Goal: Obtain resource: Obtain resource

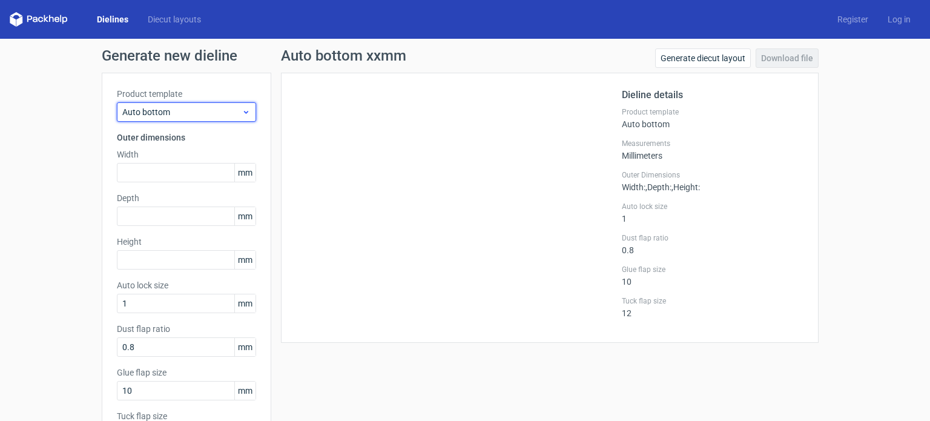
click at [250, 107] on div "Auto bottom" at bounding box center [186, 111] width 139 height 19
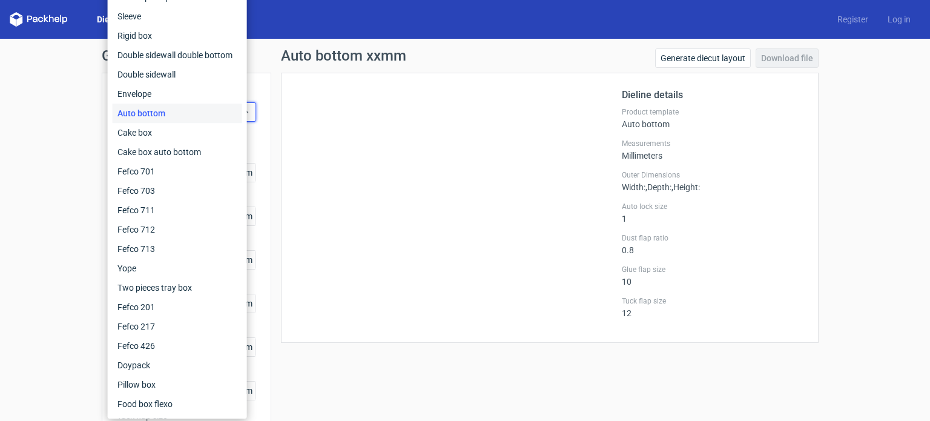
click at [193, 113] on div "Auto bottom" at bounding box center [178, 113] width 130 height 19
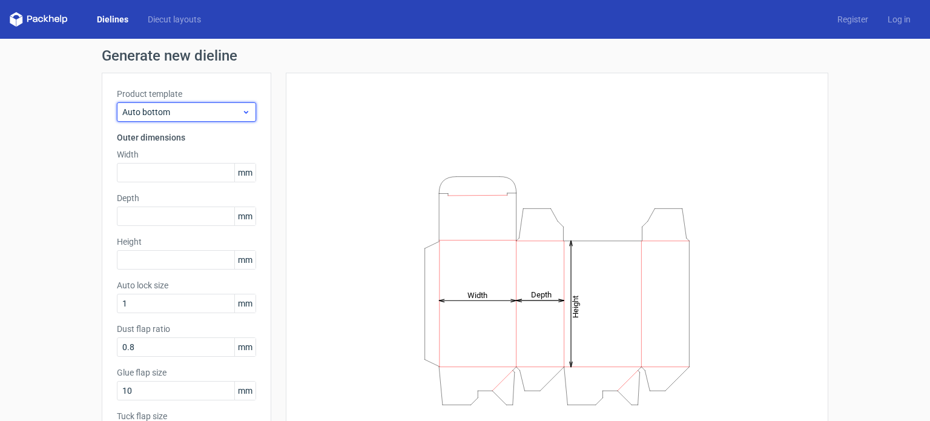
click at [221, 114] on span "Auto bottom" at bounding box center [181, 112] width 119 height 12
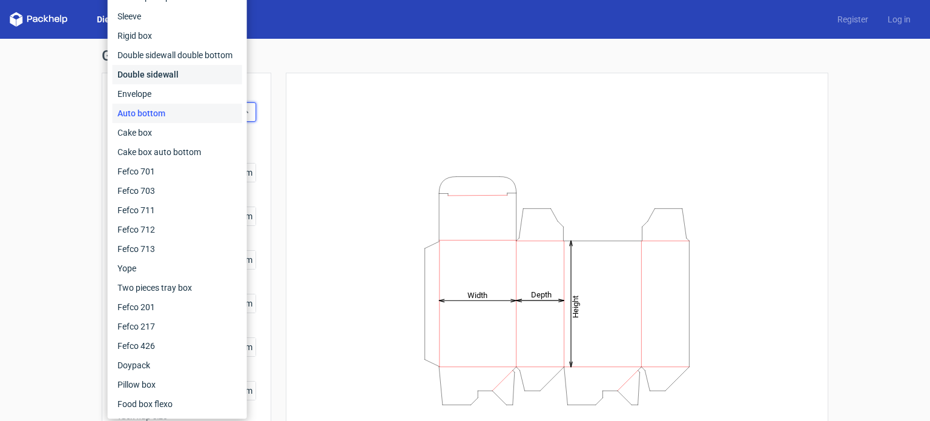
click at [192, 81] on div "Double sidewall" at bounding box center [178, 74] width 130 height 19
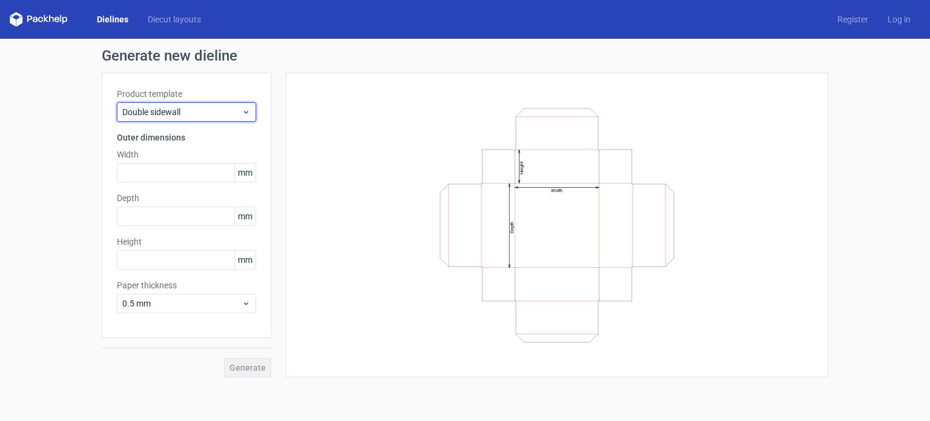
click at [189, 117] on div "Double sidewall" at bounding box center [186, 111] width 139 height 19
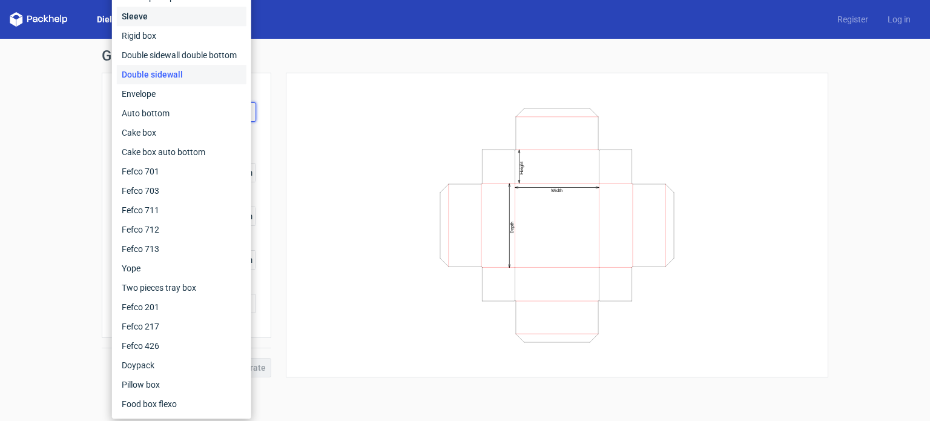
click at [174, 16] on div "Sleeve" at bounding box center [182, 16] width 130 height 19
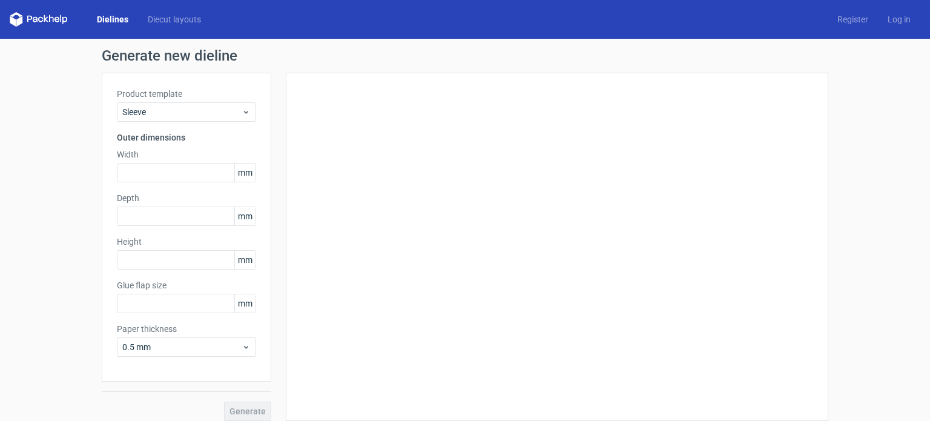
type input "15"
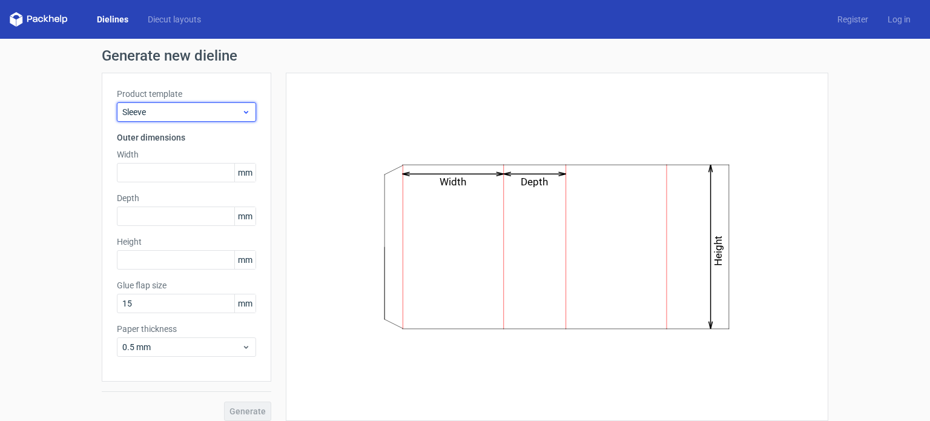
click at [204, 110] on span "Sleeve" at bounding box center [181, 112] width 119 height 12
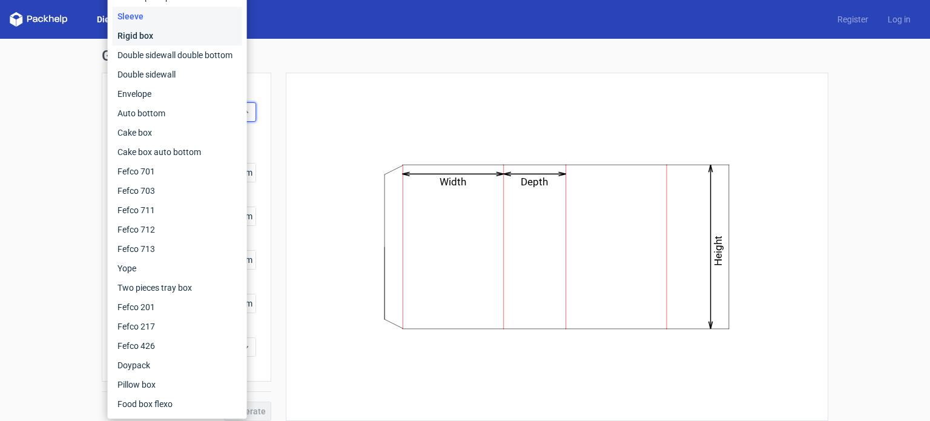
click at [183, 41] on div "Rigid box" at bounding box center [178, 35] width 130 height 19
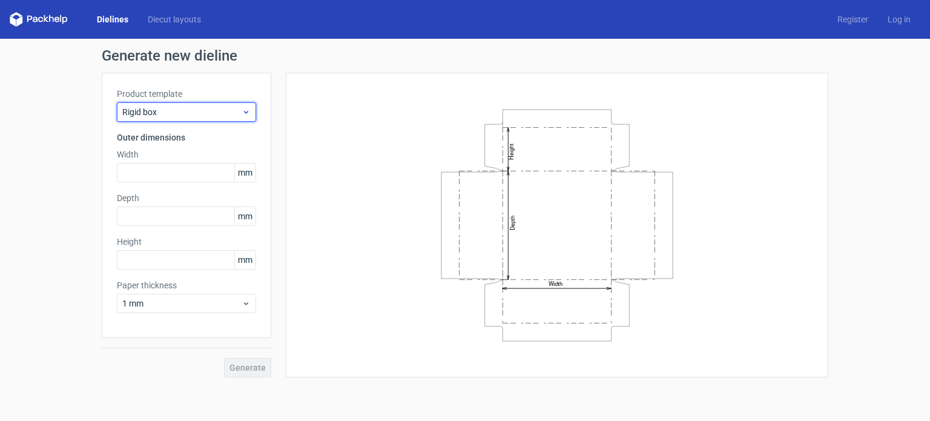
click at [199, 106] on span "Rigid box" at bounding box center [181, 112] width 119 height 12
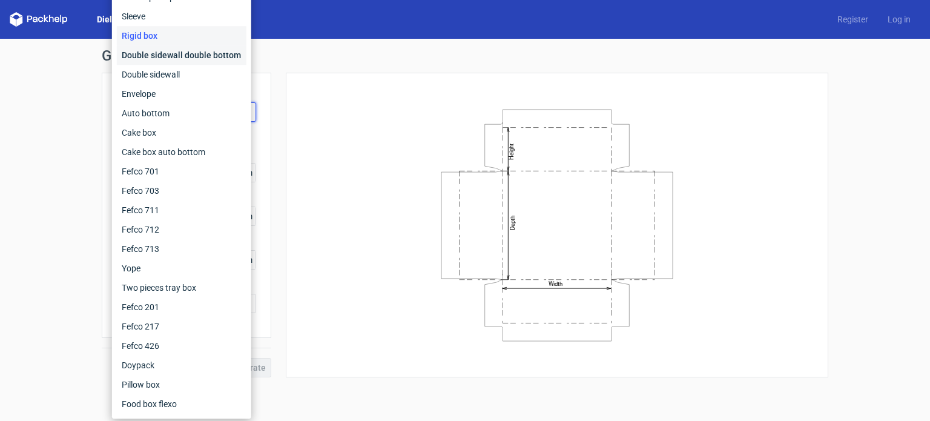
drag, startPoint x: 189, startPoint y: 55, endPoint x: 191, endPoint y: 79, distance: 24.9
click at [190, 55] on div "Double sidewall double bottom" at bounding box center [182, 54] width 130 height 19
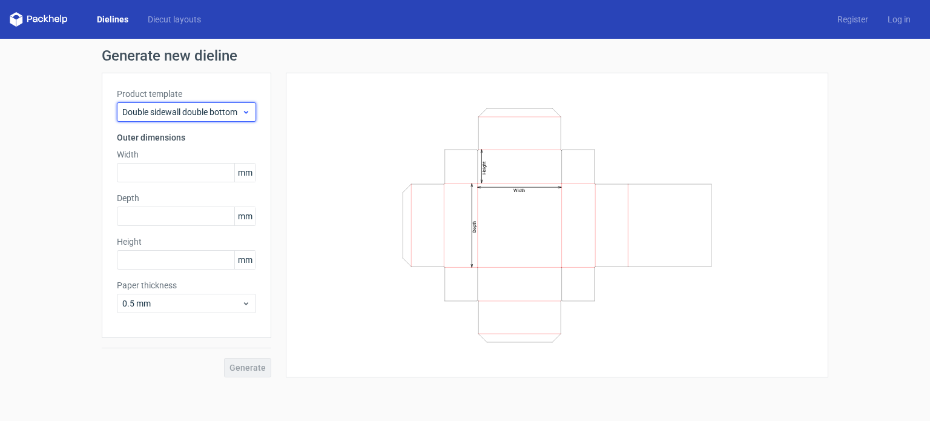
click at [227, 106] on span "Double sidewall double bottom" at bounding box center [181, 112] width 119 height 12
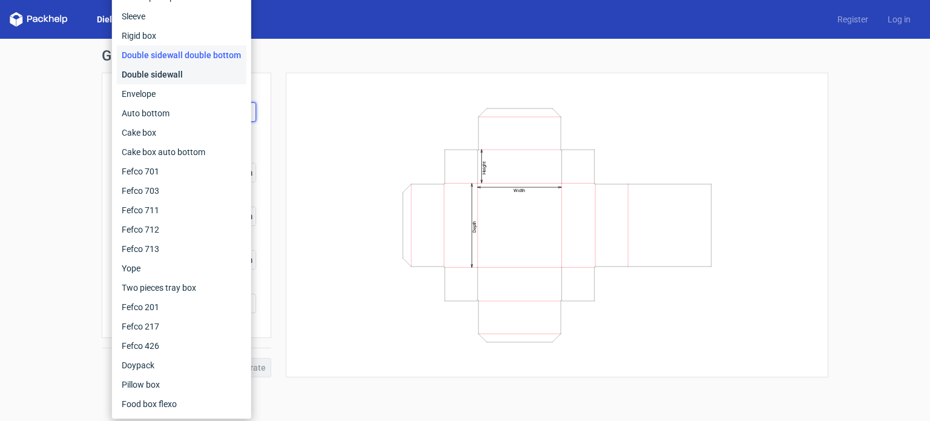
click at [180, 76] on div "Double sidewall" at bounding box center [182, 74] width 130 height 19
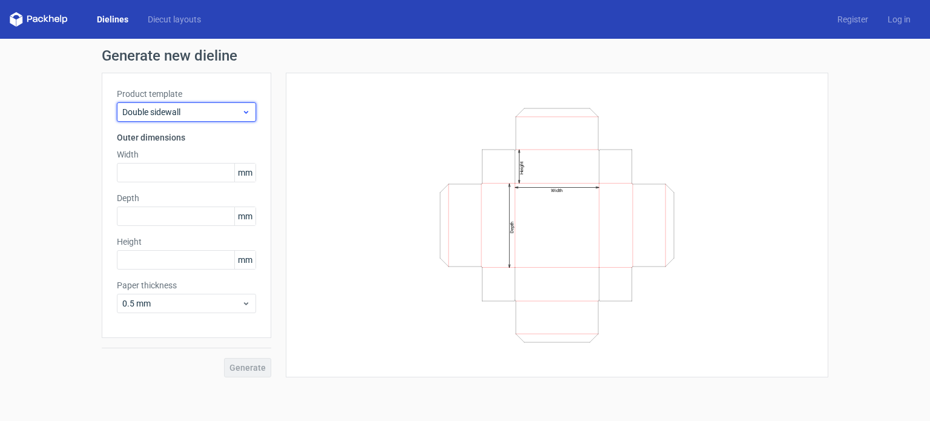
click at [209, 107] on span "Double sidewall" at bounding box center [181, 112] width 119 height 12
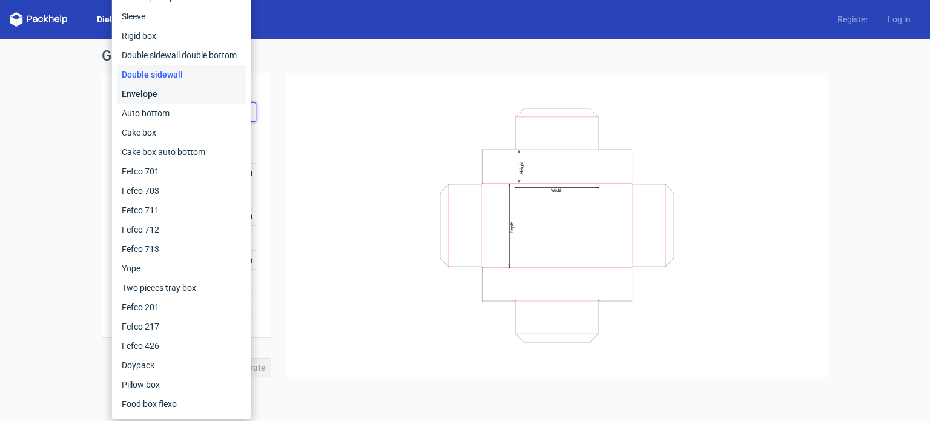
click at [187, 89] on div "Envelope" at bounding box center [182, 93] width 130 height 19
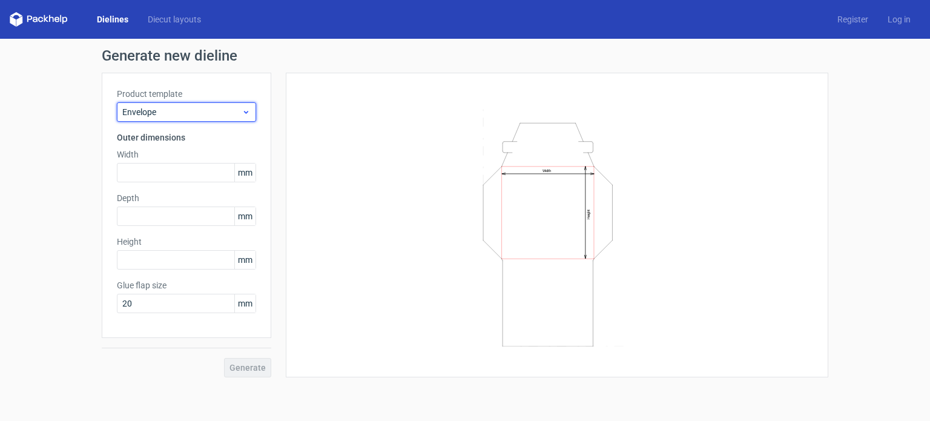
click at [208, 112] on span "Envelope" at bounding box center [181, 112] width 119 height 12
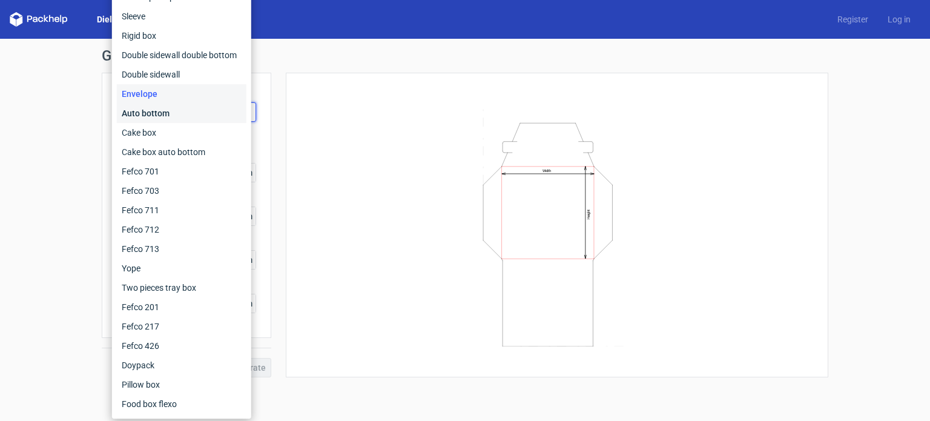
click at [175, 116] on div "Auto bottom" at bounding box center [182, 113] width 130 height 19
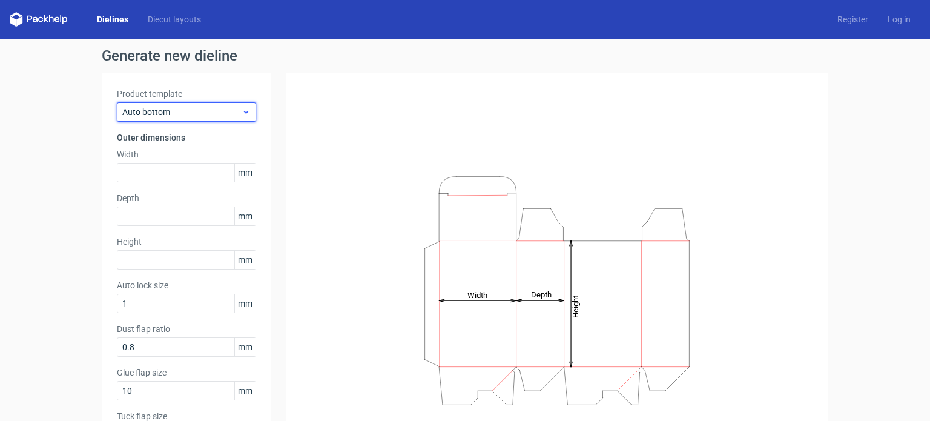
click at [202, 110] on span "Auto bottom" at bounding box center [181, 112] width 119 height 12
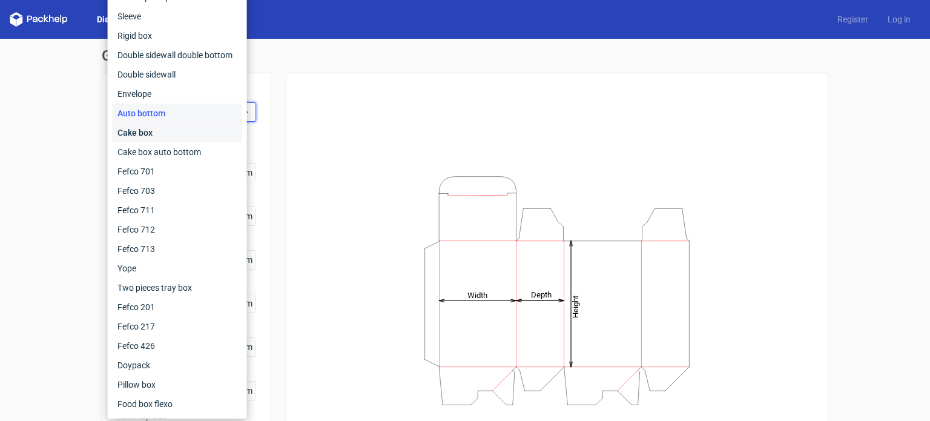
drag, startPoint x: 174, startPoint y: 135, endPoint x: 182, endPoint y: 141, distance: 9.1
click at [176, 135] on div "Cake box" at bounding box center [178, 132] width 130 height 19
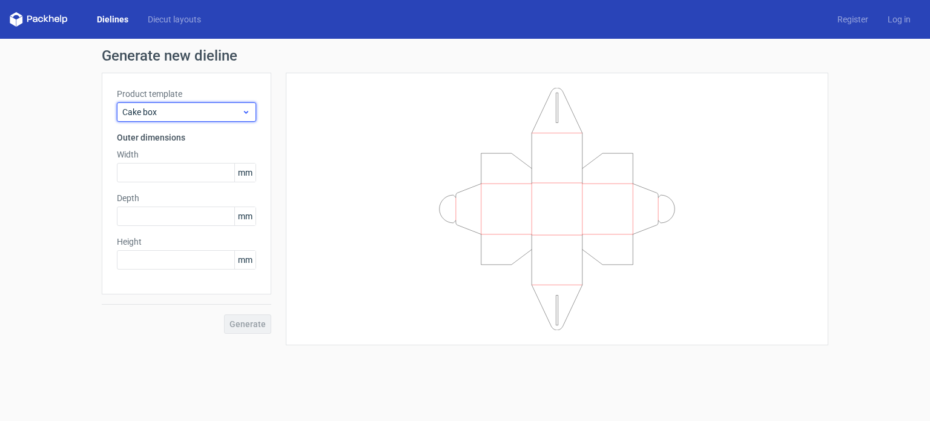
click at [197, 113] on span "Cake box" at bounding box center [181, 112] width 119 height 12
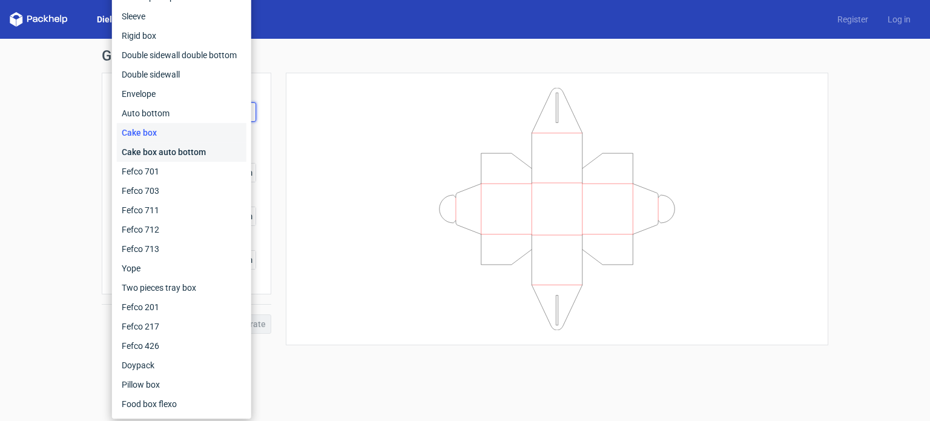
click at [184, 148] on div "Cake box auto bottom" at bounding box center [182, 151] width 130 height 19
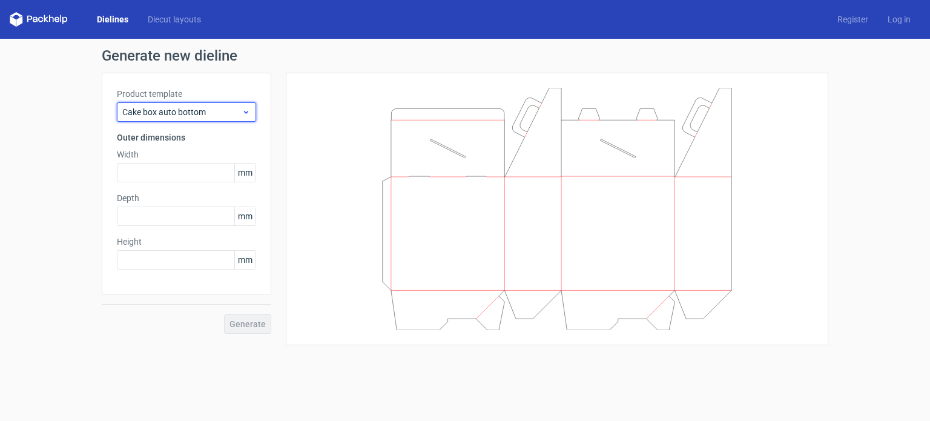
click at [199, 108] on span "Cake box auto bottom" at bounding box center [181, 112] width 119 height 12
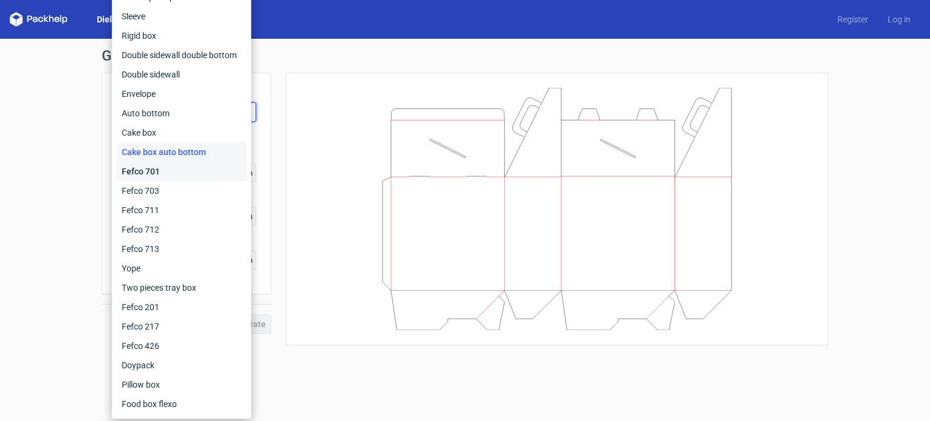
click at [172, 167] on div "Fefco 701" at bounding box center [182, 171] width 130 height 19
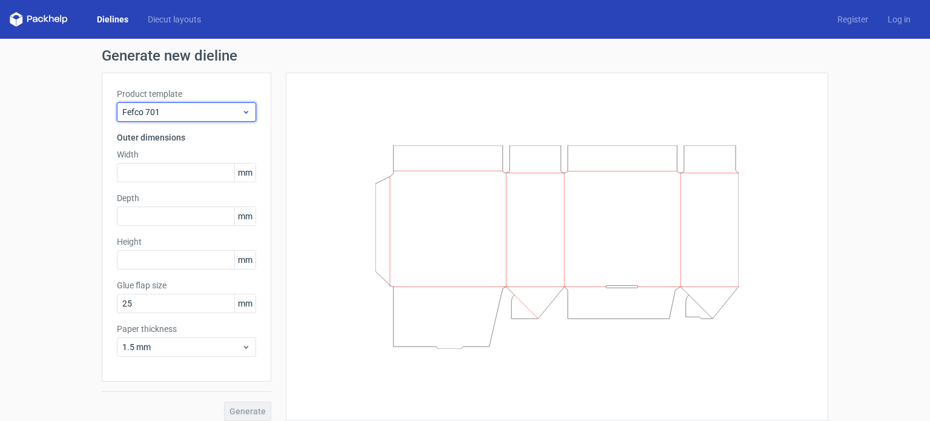
click at [204, 110] on span "Fefco 701" at bounding box center [181, 112] width 119 height 12
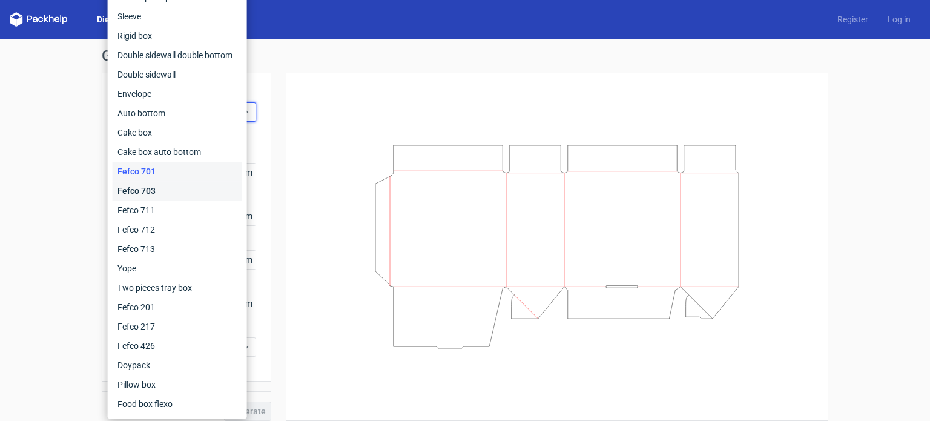
click at [179, 190] on div "Fefco 703" at bounding box center [178, 190] width 130 height 19
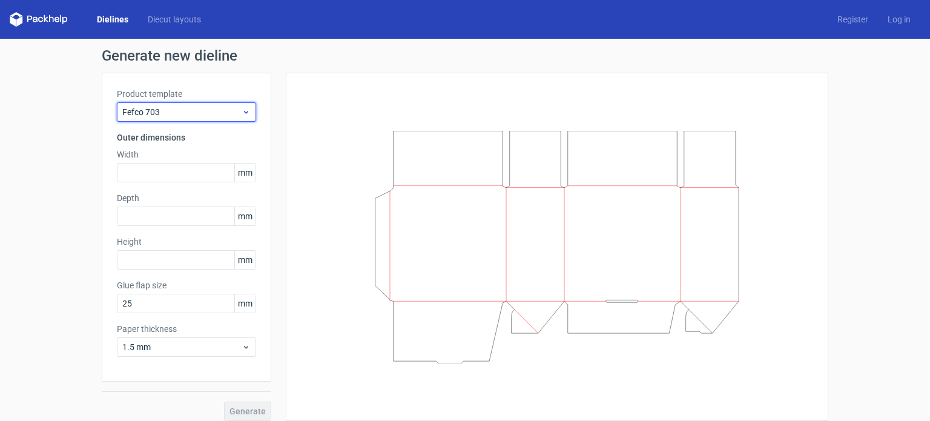
click at [188, 112] on span "Fefco 703" at bounding box center [181, 112] width 119 height 12
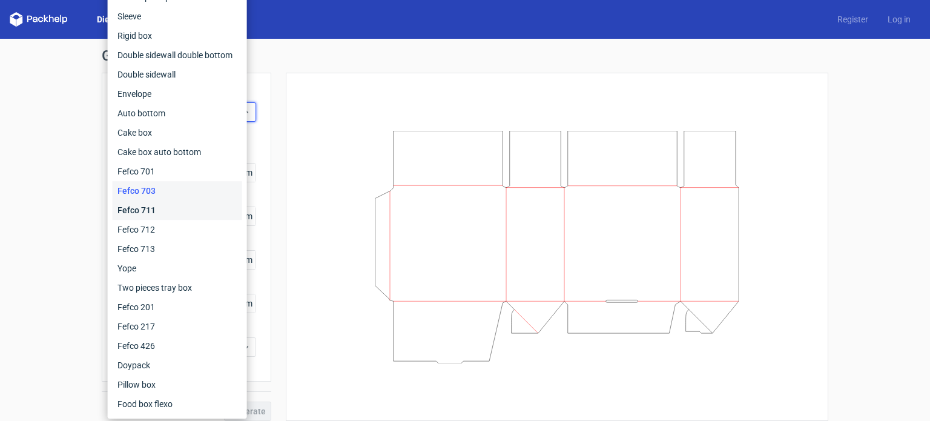
click at [156, 210] on div "Fefco 711" at bounding box center [178, 209] width 130 height 19
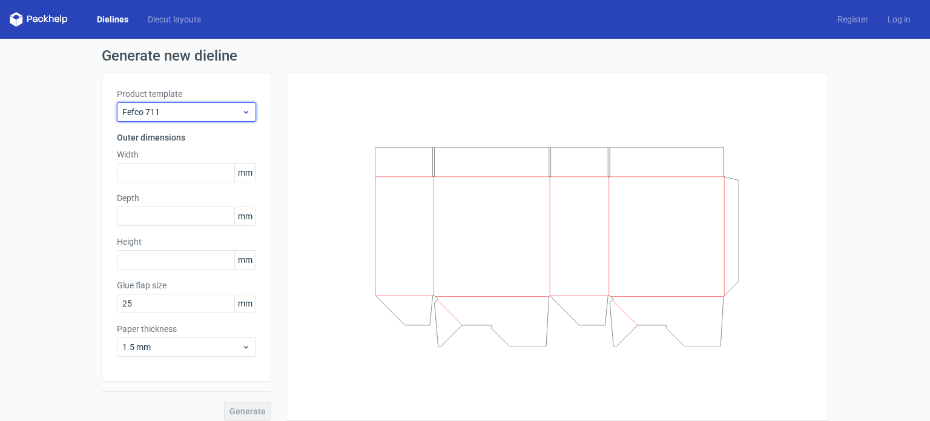
click at [197, 113] on span "Fefco 711" at bounding box center [181, 112] width 119 height 12
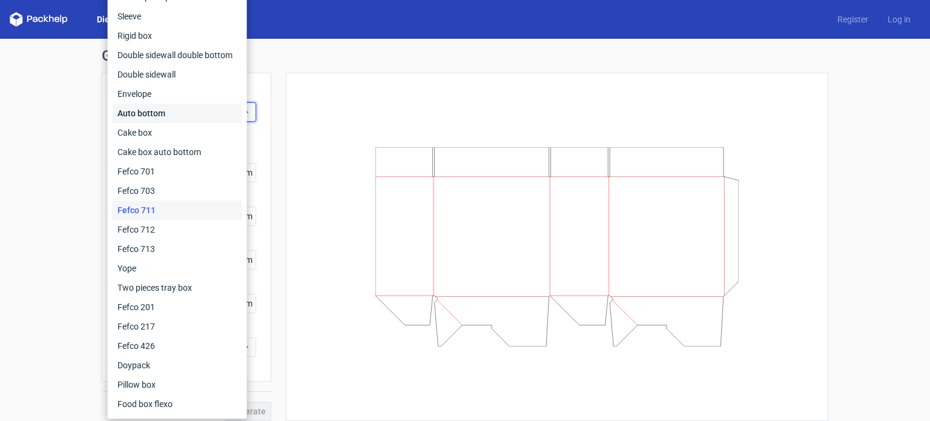
click at [177, 122] on div "Auto bottom" at bounding box center [178, 113] width 130 height 19
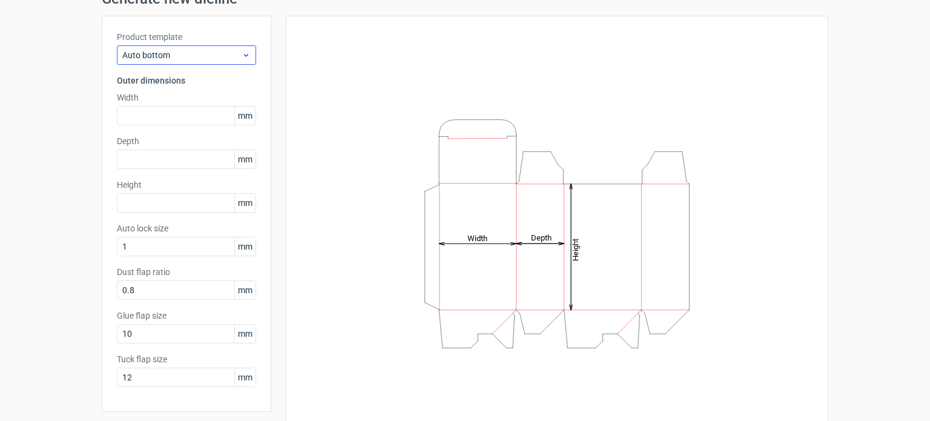
scroll to position [36, 0]
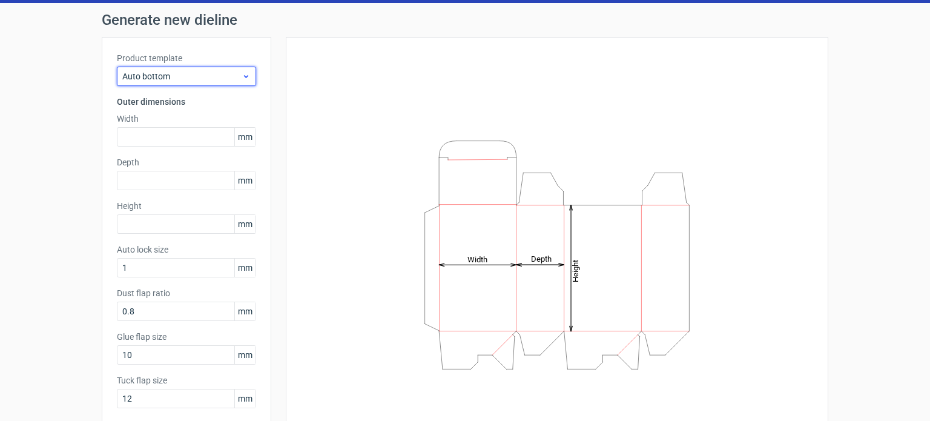
click at [175, 72] on span "Auto bottom" at bounding box center [181, 76] width 119 height 12
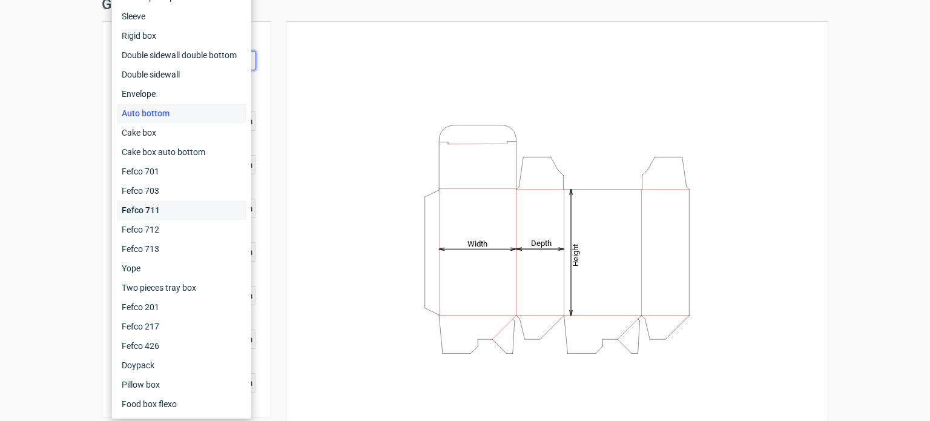
scroll to position [0, 0]
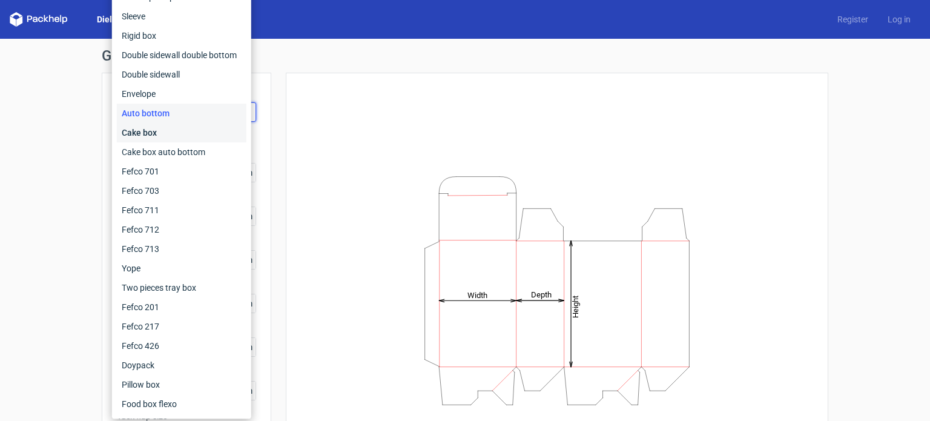
click at [165, 140] on div "Cake box" at bounding box center [182, 132] width 130 height 19
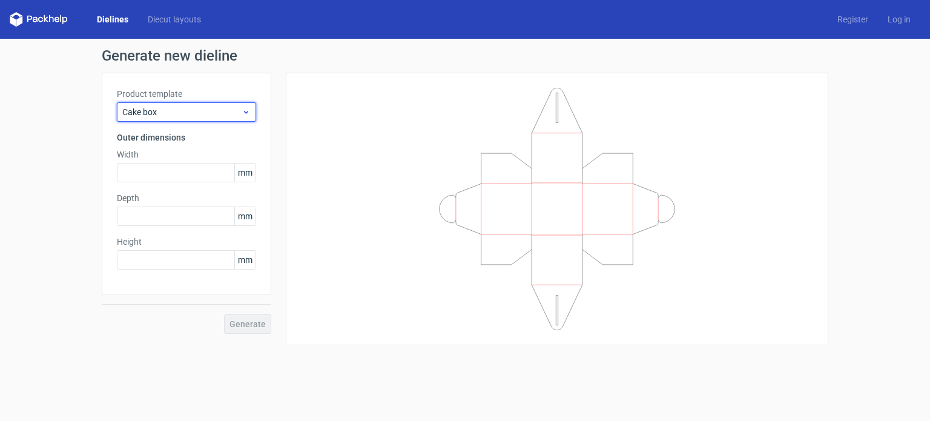
click at [213, 110] on span "Cake box" at bounding box center [181, 112] width 119 height 12
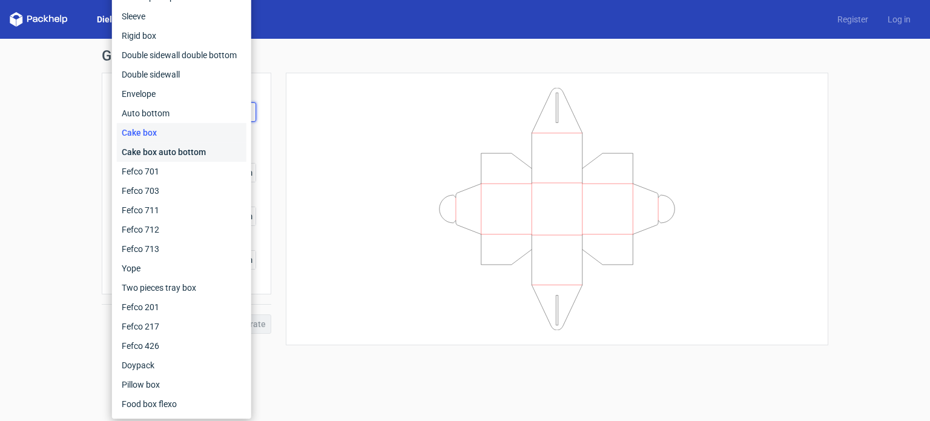
click at [187, 150] on div "Cake box auto bottom" at bounding box center [182, 151] width 130 height 19
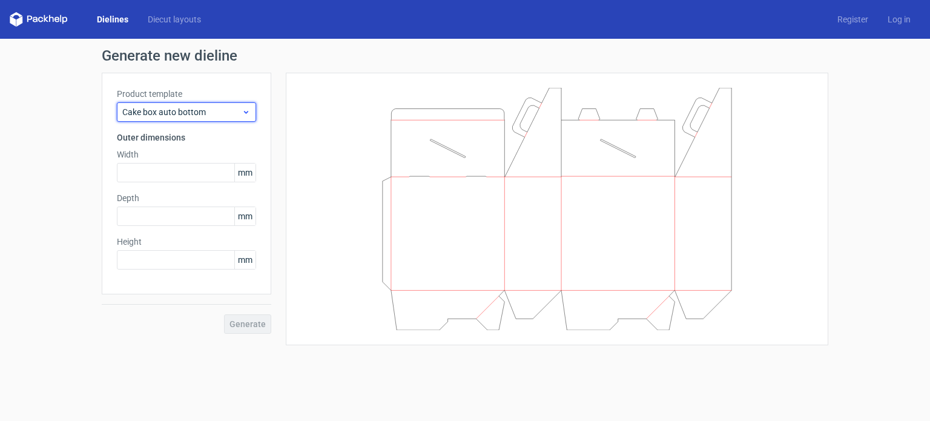
click at [234, 108] on span "Cake box auto bottom" at bounding box center [181, 112] width 119 height 12
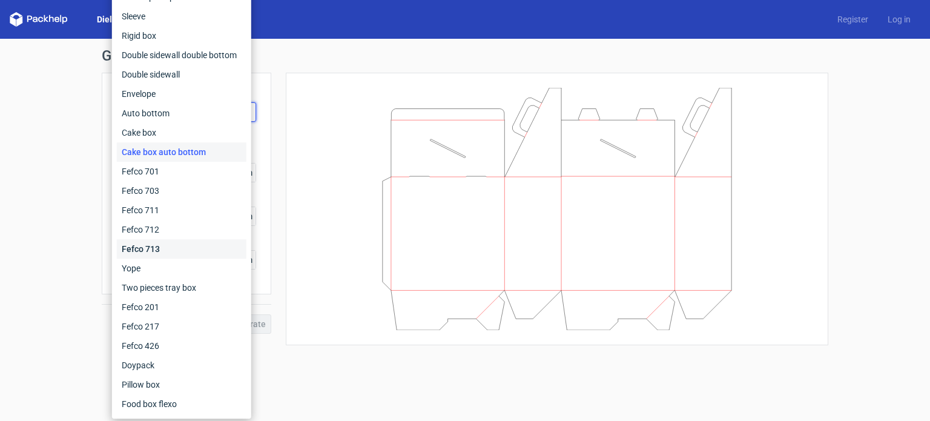
click at [156, 239] on div "Fefco 713" at bounding box center [182, 248] width 130 height 19
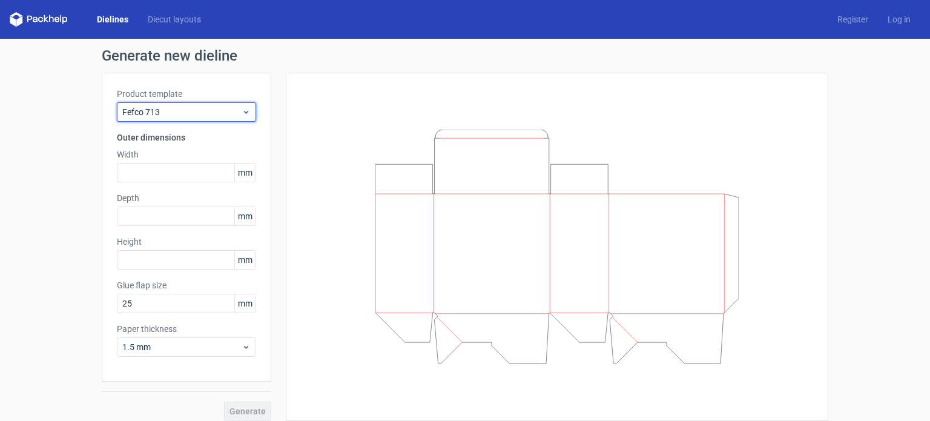
click at [228, 105] on div "Fefco 713" at bounding box center [186, 111] width 139 height 19
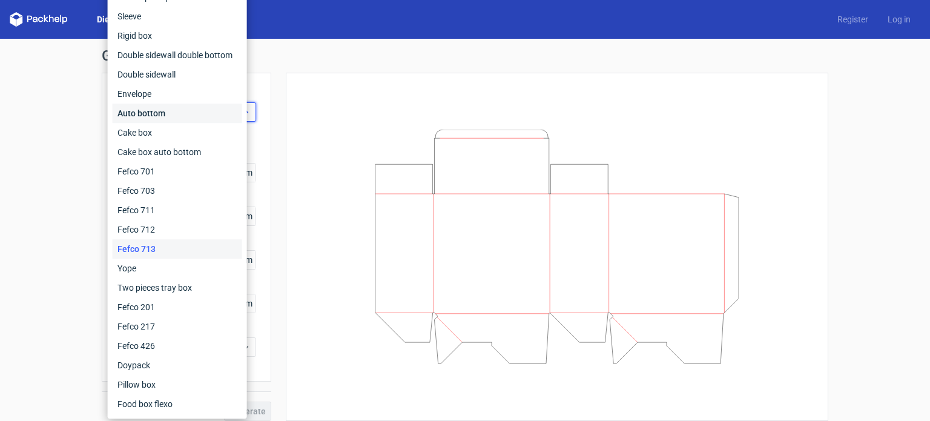
click at [183, 113] on div "Auto bottom" at bounding box center [178, 113] width 130 height 19
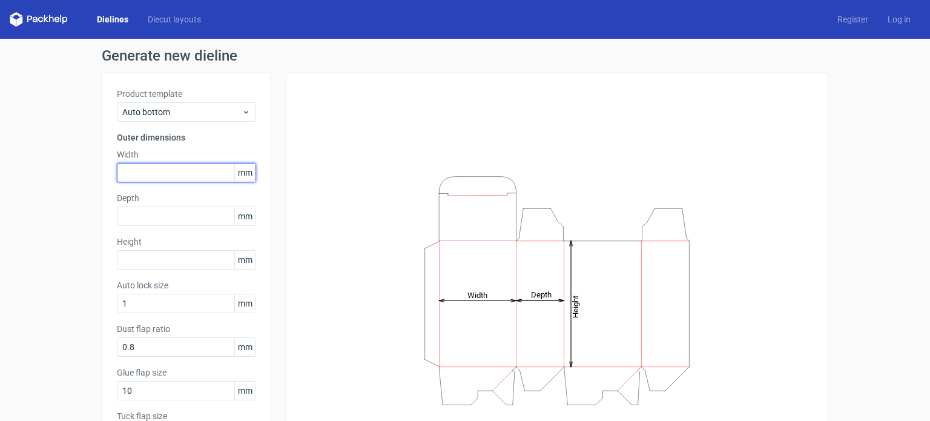
click at [139, 176] on input "text" at bounding box center [186, 172] width 139 height 19
type input "42"
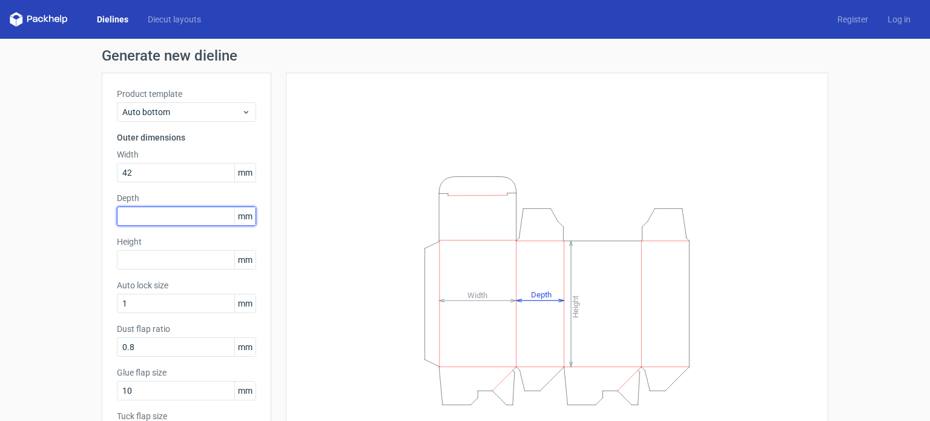
click at [153, 211] on input "text" at bounding box center [186, 216] width 139 height 19
type input "42"
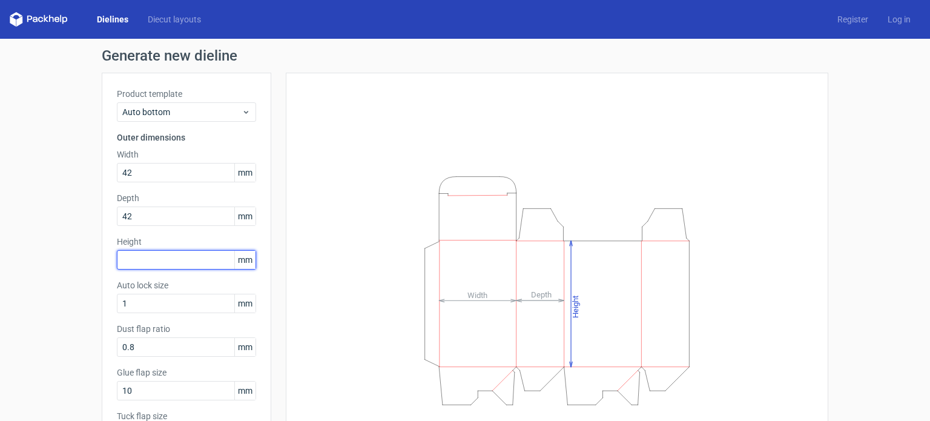
click at [153, 257] on input "text" at bounding box center [186, 259] width 139 height 19
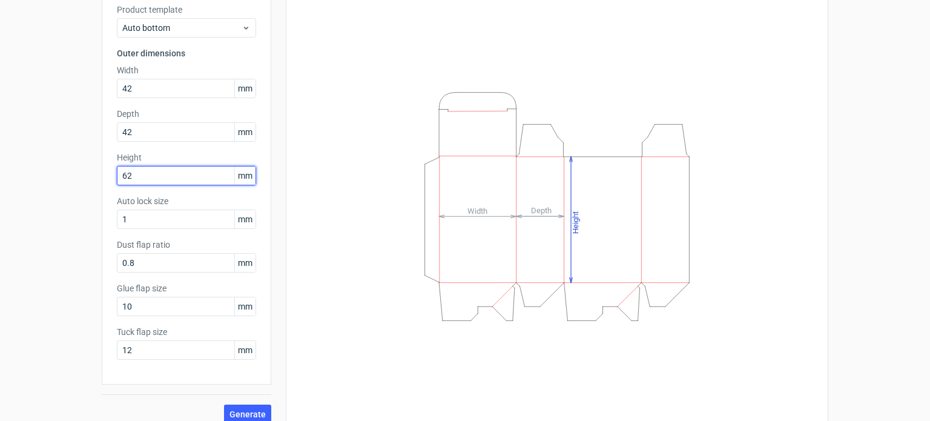
scroll to position [96, 0]
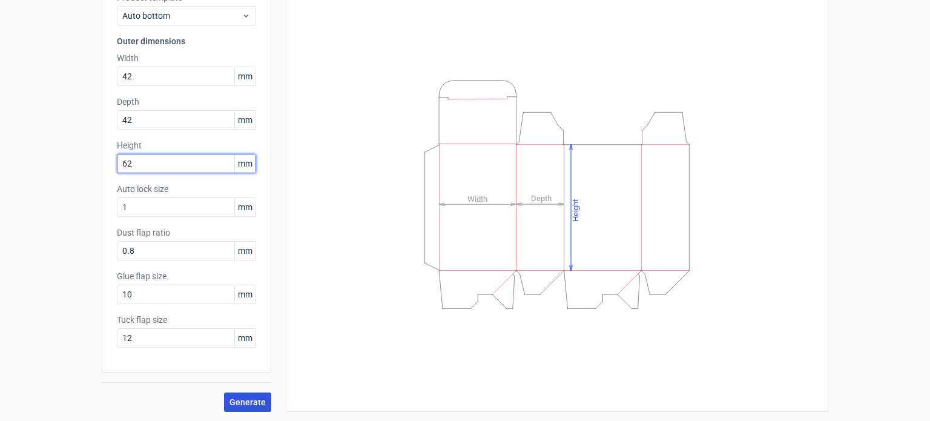
type input "62"
click at [243, 399] on span "Generate" at bounding box center [248, 402] width 36 height 8
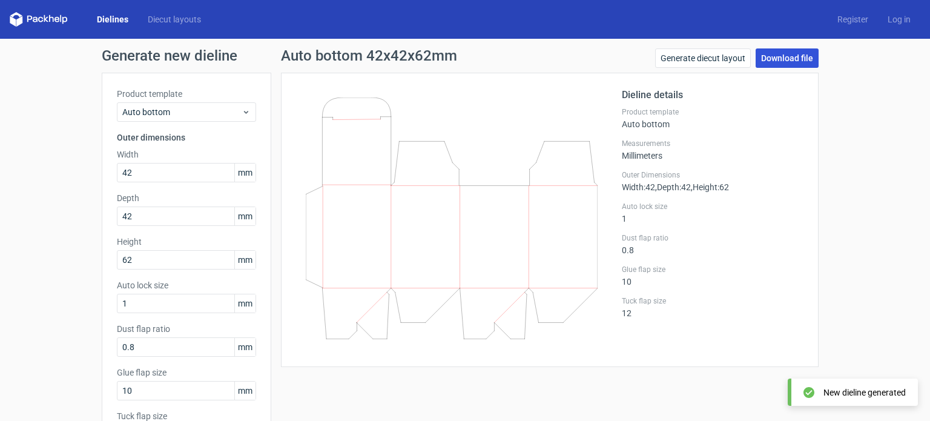
click at [780, 57] on link "Download file" at bounding box center [787, 57] width 63 height 19
